Goal: Obtain resource: Obtain resource

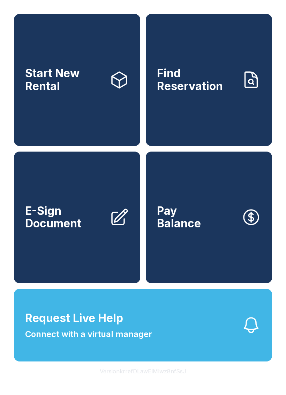
click at [87, 218] on span "E-Sign Document" at bounding box center [64, 217] width 79 height 25
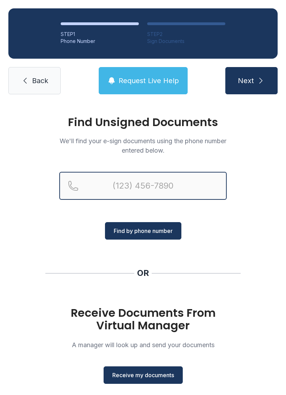
click at [150, 183] on input "Reservation phone number" at bounding box center [143, 186] width 168 height 28
type input "("
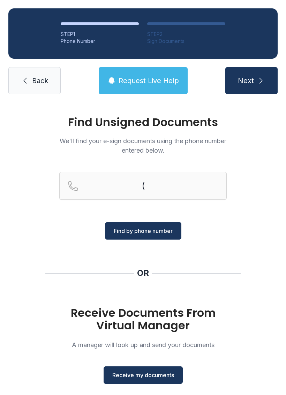
click at [275, 191] on div "Find Unsigned Documents We'll find your e-sign documents using the phone number…" at bounding box center [143, 257] width 286 height 309
click at [154, 376] on span "Receive my documents" at bounding box center [143, 375] width 62 height 8
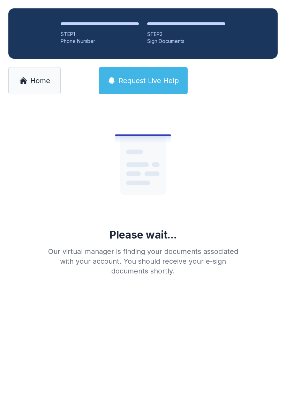
click at [41, 84] on span "Home" at bounding box center [40, 81] width 20 height 10
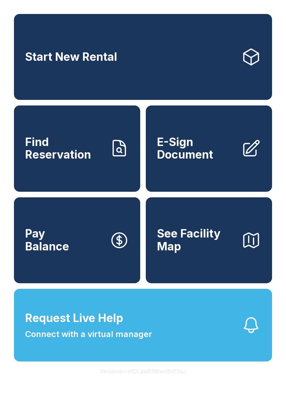
click at [212, 178] on link "E-Sign Document" at bounding box center [209, 148] width 126 height 86
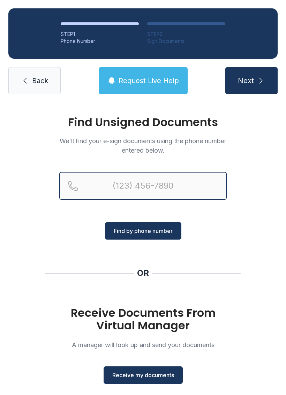
click at [157, 182] on input "Reservation phone number" at bounding box center [143, 186] width 168 height 28
type input "[PHONE_NUMBER]"
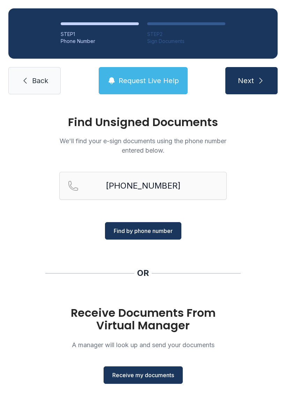
click at [281, 233] on div "Find Unsigned Documents We'll find your e-sign documents using the phone number…" at bounding box center [143, 257] width 286 height 309
click at [146, 369] on button "Receive my documents" at bounding box center [143, 374] width 79 height 17
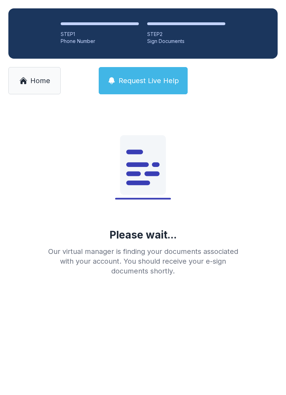
click at [40, 82] on span "Home" at bounding box center [40, 81] width 20 height 10
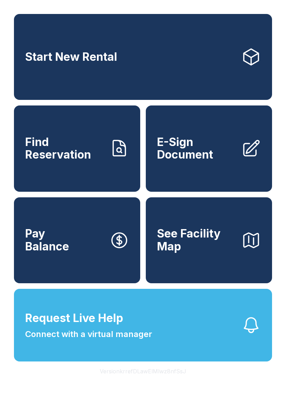
click at [221, 155] on span "E-Sign Document" at bounding box center [196, 148] width 79 height 25
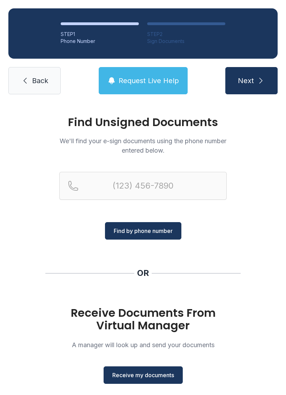
click at [152, 375] on span "Receive my documents" at bounding box center [143, 375] width 62 height 8
